Goal: Find specific page/section: Find specific page/section

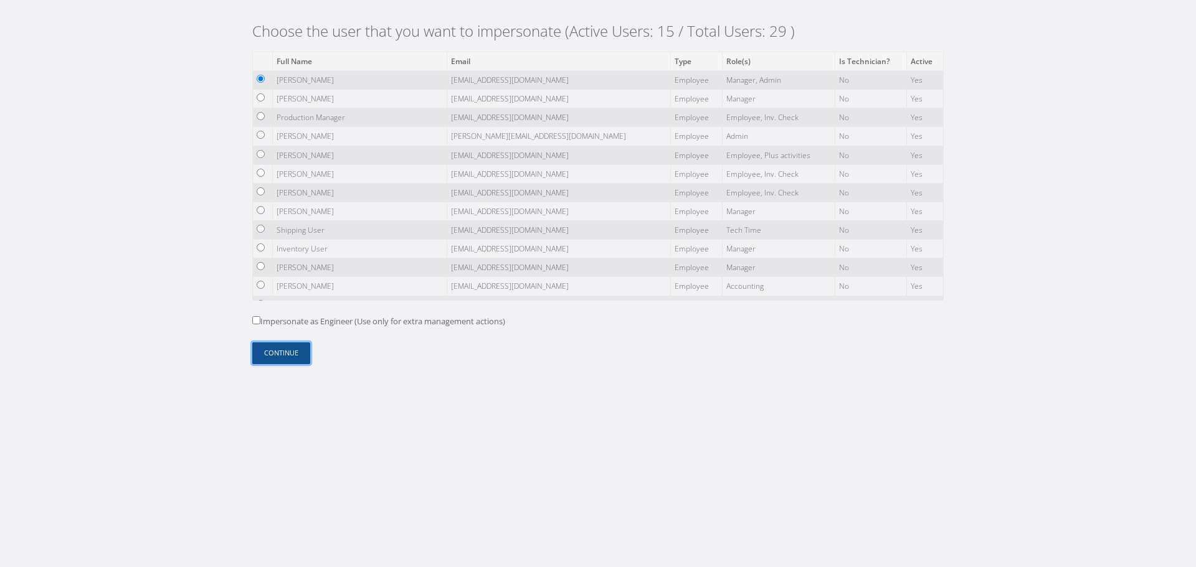
click at [297, 357] on button "Continue" at bounding box center [281, 353] width 58 height 22
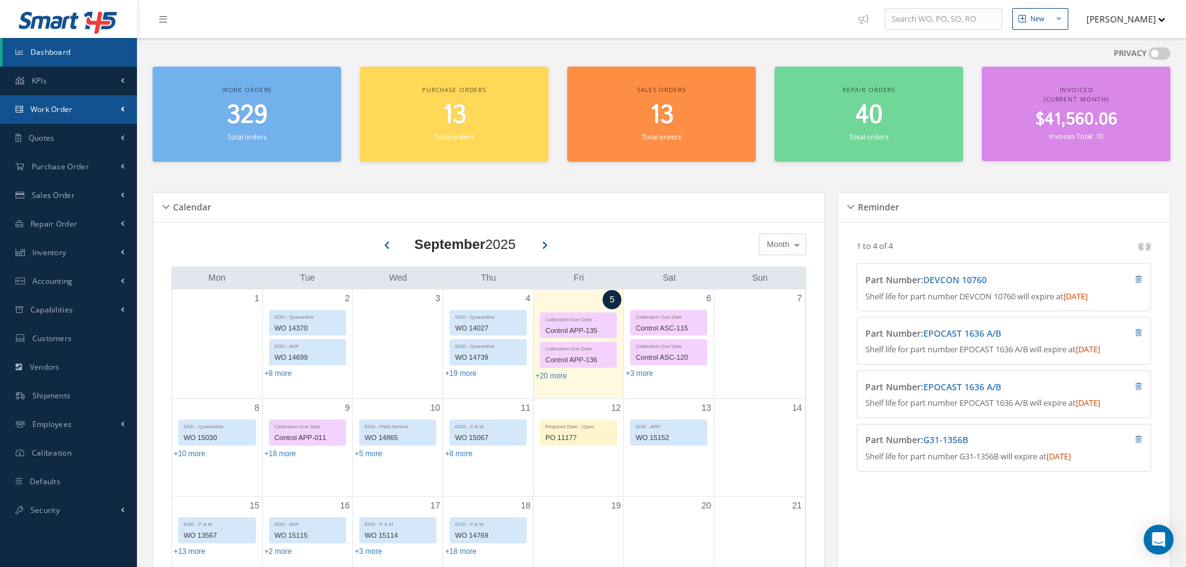
click at [100, 105] on link "Work Order" at bounding box center [68, 109] width 137 height 29
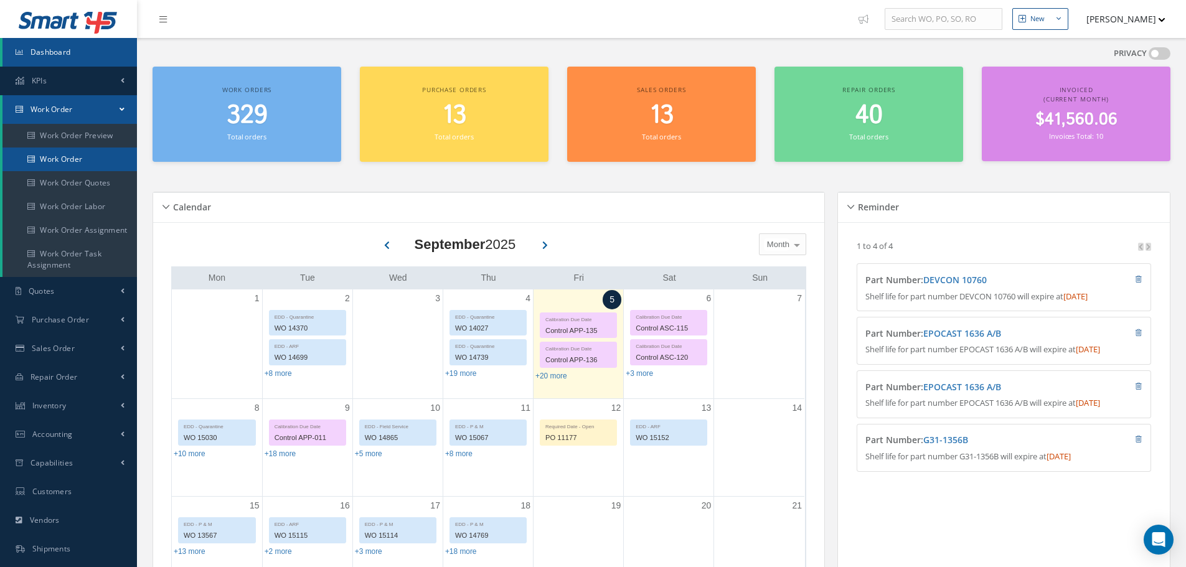
click at [85, 153] on link "Work Order" at bounding box center [69, 160] width 135 height 24
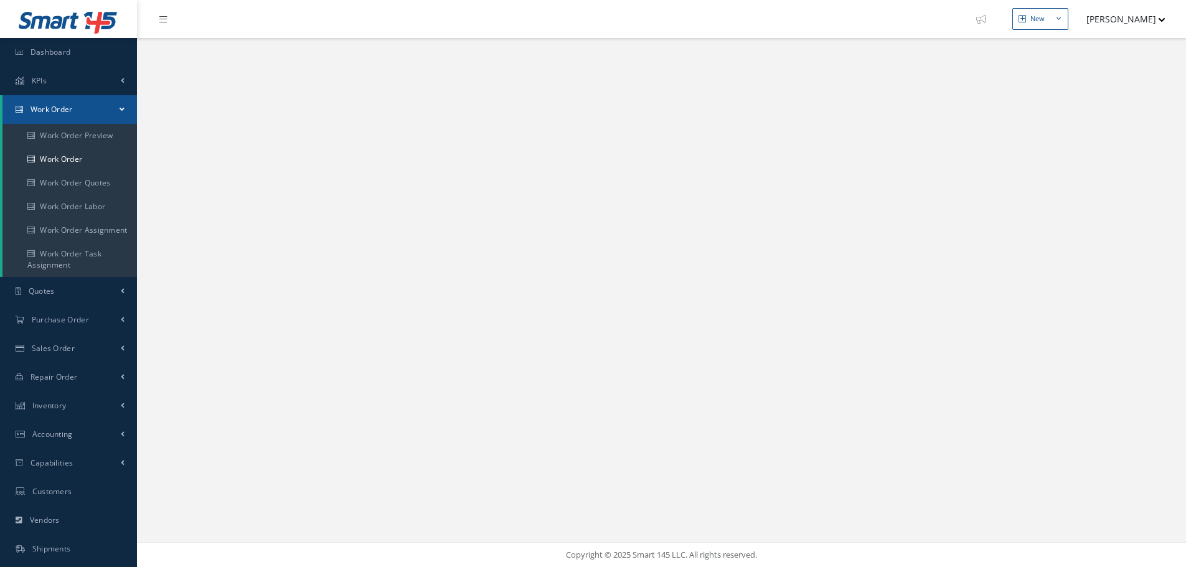
select select "25"
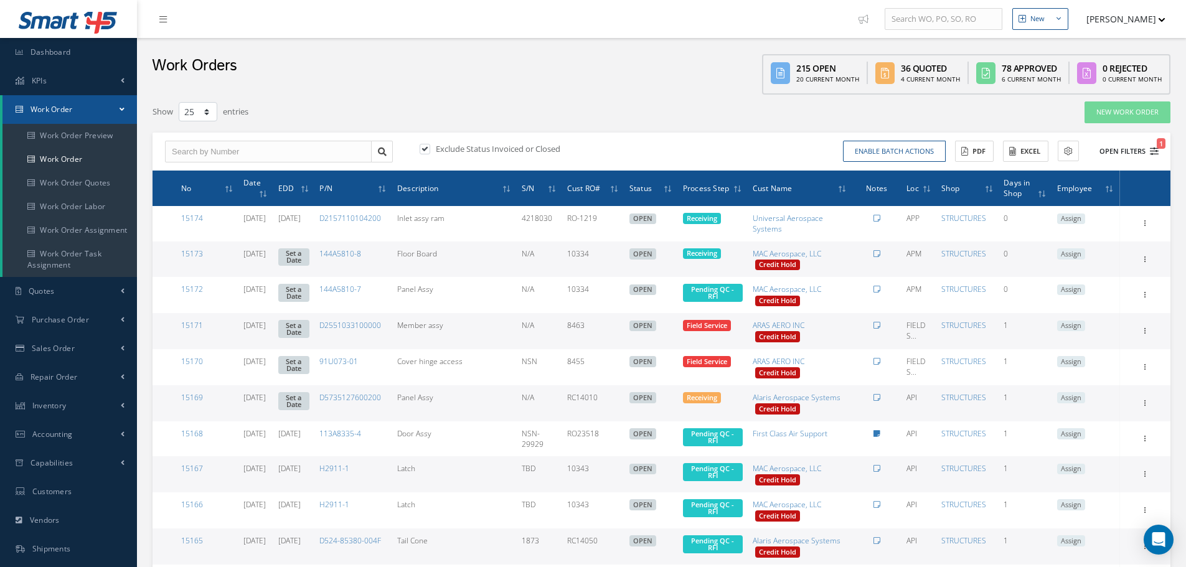
click at [1135, 147] on button "Open Filters 1" at bounding box center [1123, 151] width 70 height 21
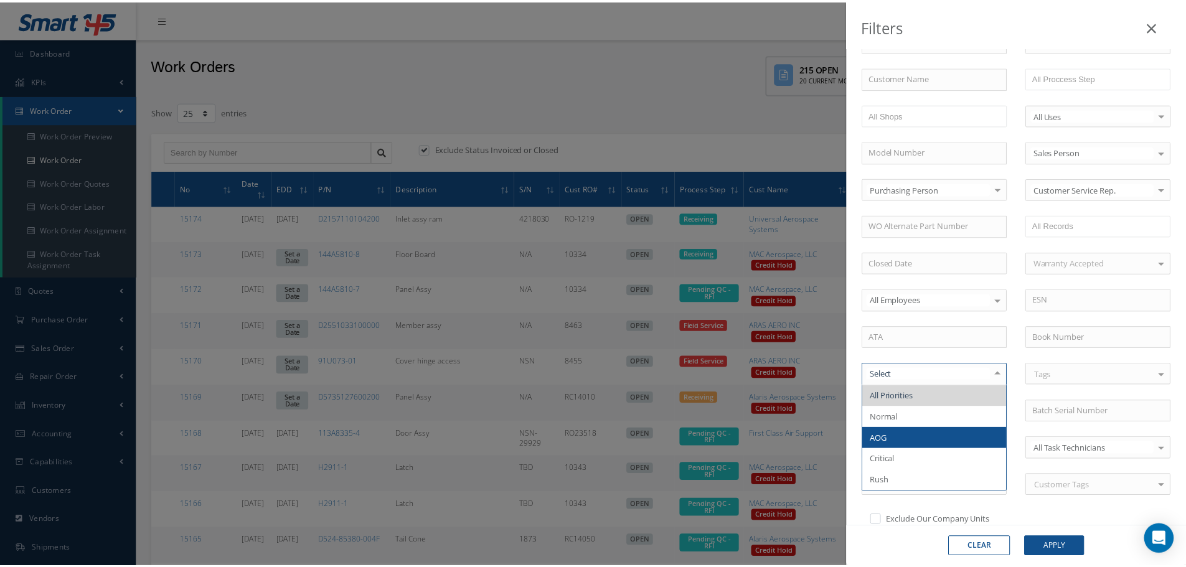
scroll to position [295, 0]
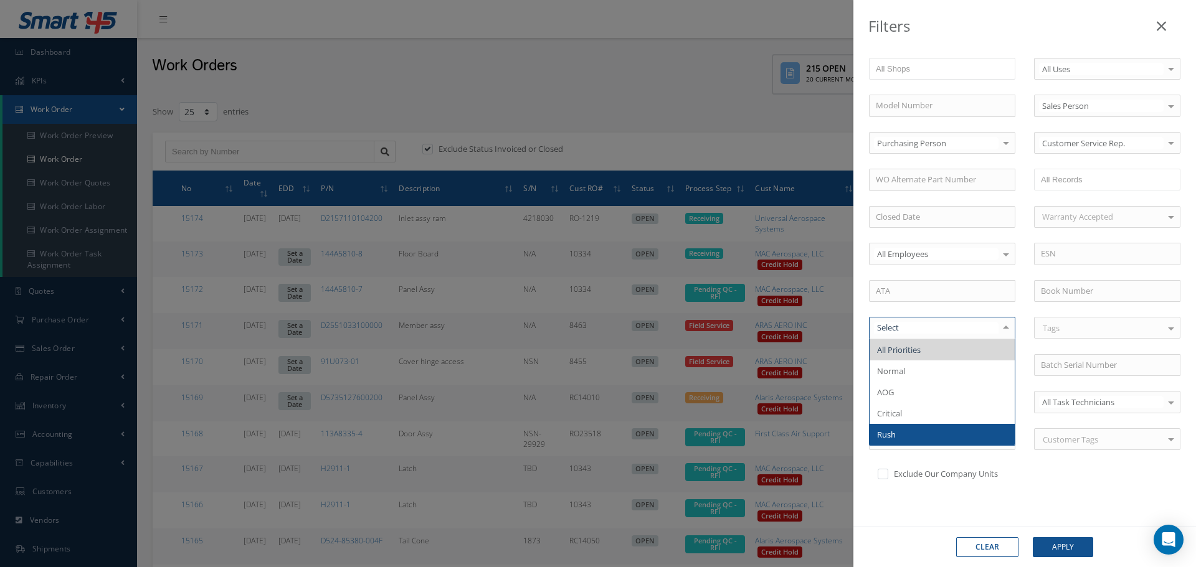
click at [932, 437] on span "Rush" at bounding box center [941, 434] width 145 height 21
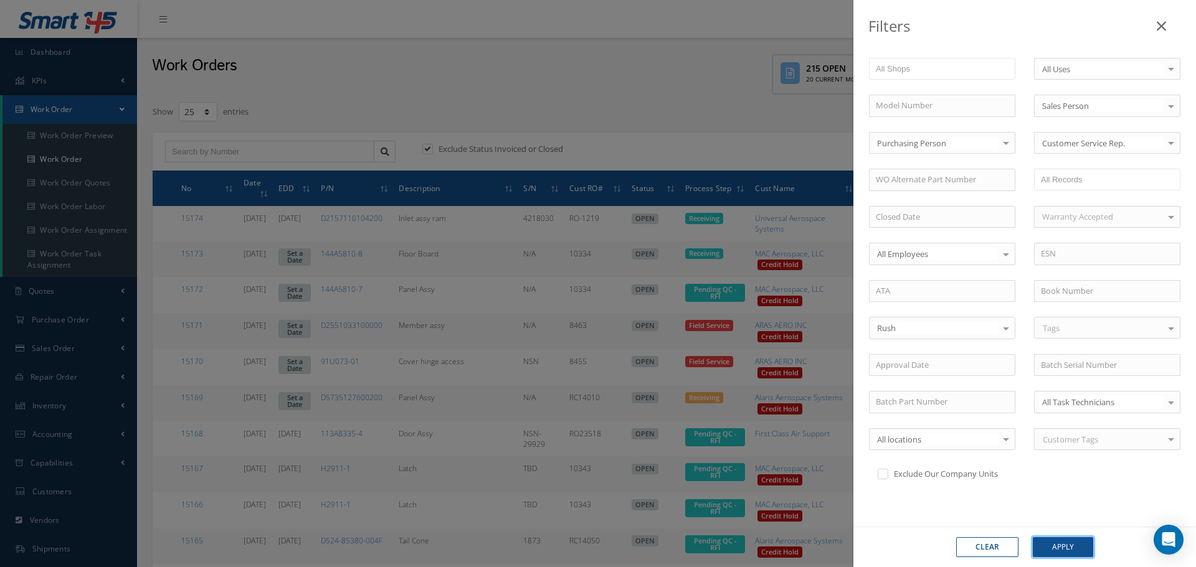
click at [1068, 550] on button "Apply" at bounding box center [1062, 547] width 60 height 20
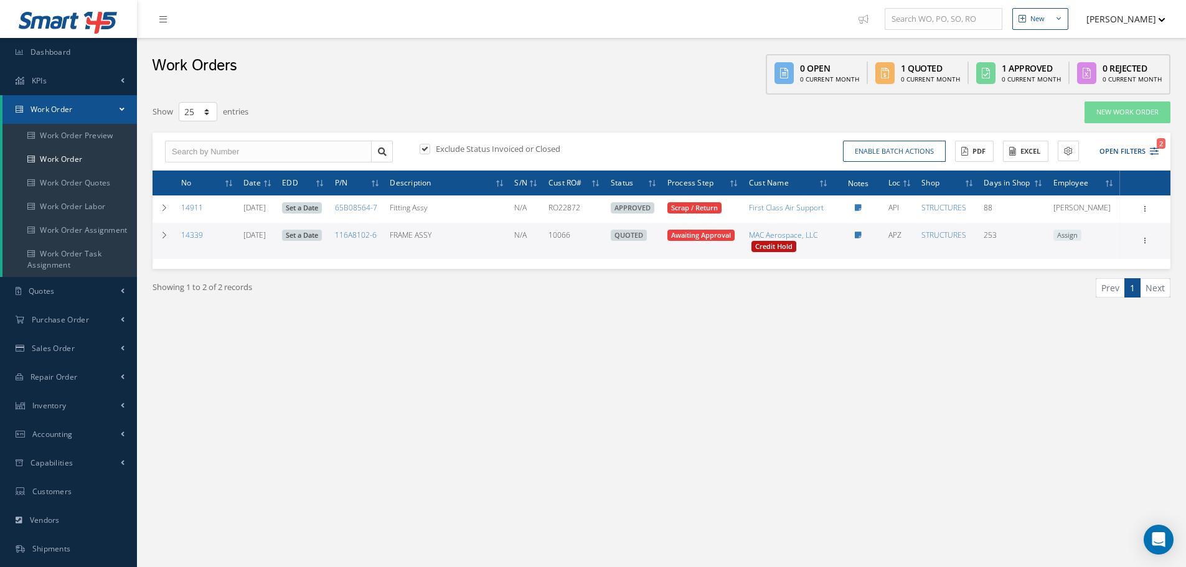
click at [430, 149] on label at bounding box center [431, 148] width 3 height 11
click at [426, 149] on input "checkbox" at bounding box center [424, 150] width 8 height 8
checkbox input "false"
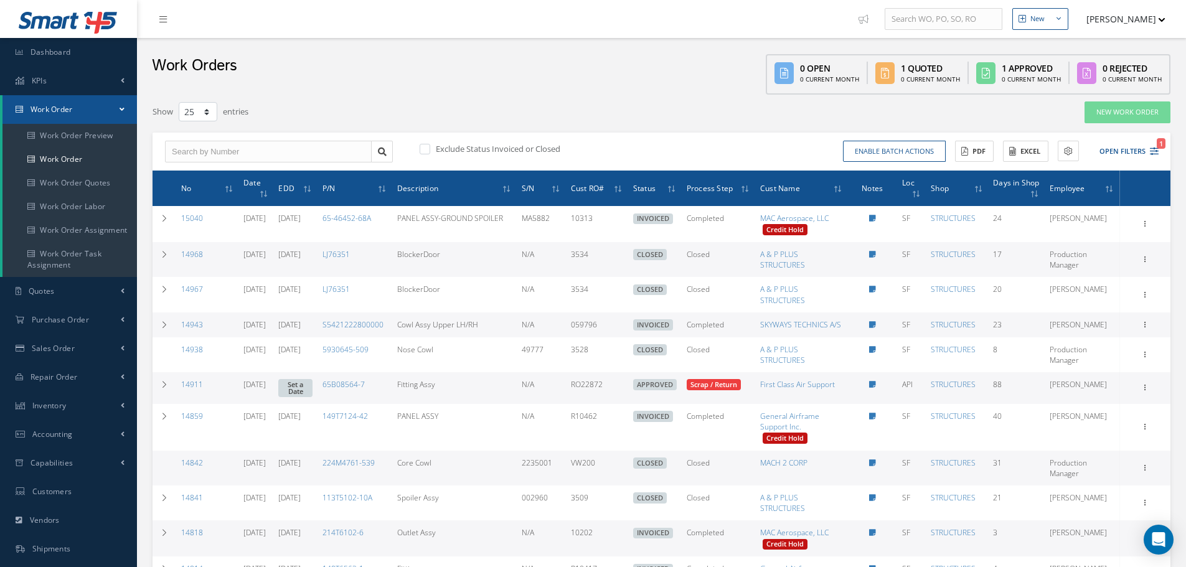
click at [222, 189] on th "No" at bounding box center [207, 188] width 62 height 35
